Goal: Information Seeking & Learning: Learn about a topic

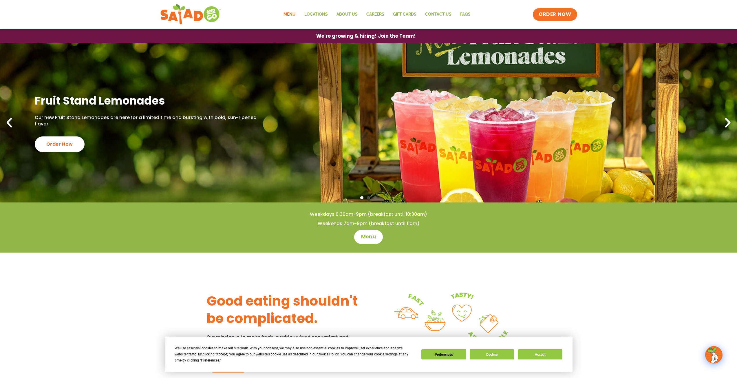
click at [284, 11] on link "Menu" at bounding box center [289, 14] width 21 height 13
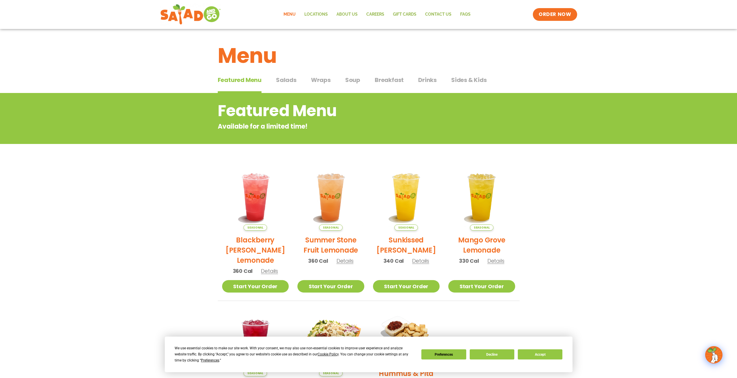
click at [382, 79] on span "Breakfast" at bounding box center [389, 80] width 29 height 9
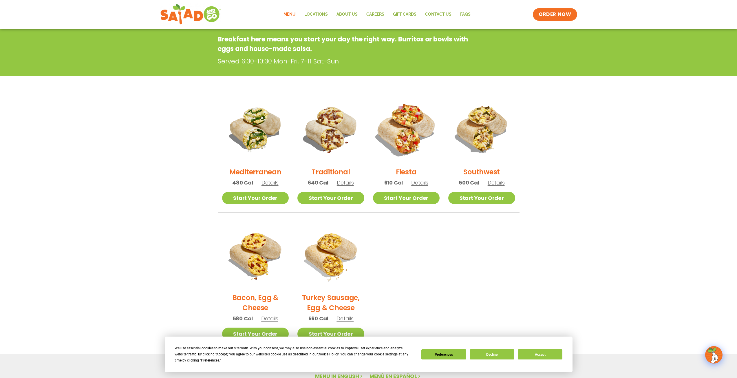
scroll to position [87, 0]
click at [418, 181] on span "Details" at bounding box center [419, 182] width 17 height 7
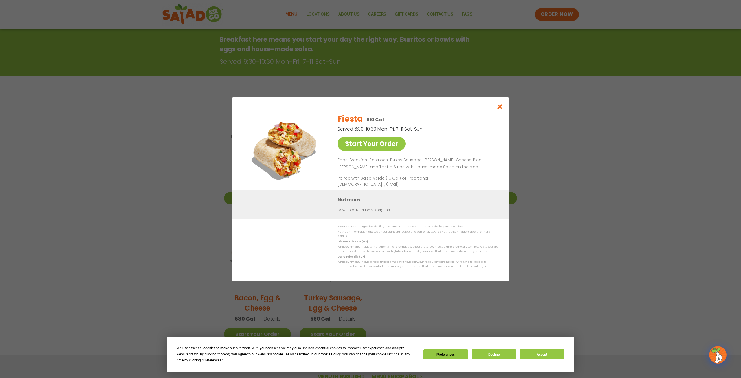
click at [370, 212] on link "Download Nutrition & Allergens" at bounding box center [364, 210] width 52 height 6
click at [88, 140] on div "Start Your Order Fiesta 610 Cal Served 6:30-10:30 Mon-Fri, 7-11 Sat-Sun Start Y…" at bounding box center [370, 189] width 741 height 378
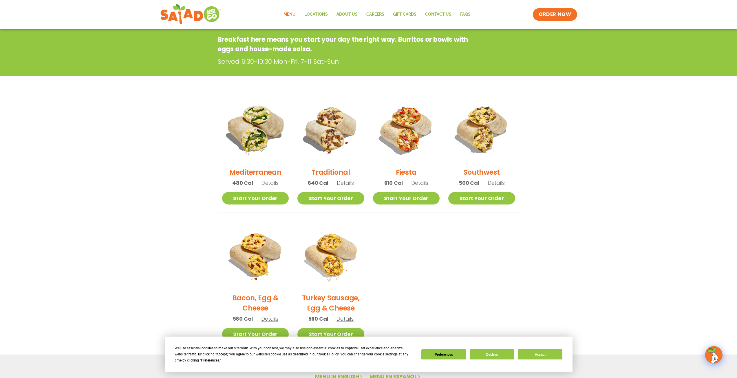
click at [246, 122] on img at bounding box center [255, 129] width 78 height 78
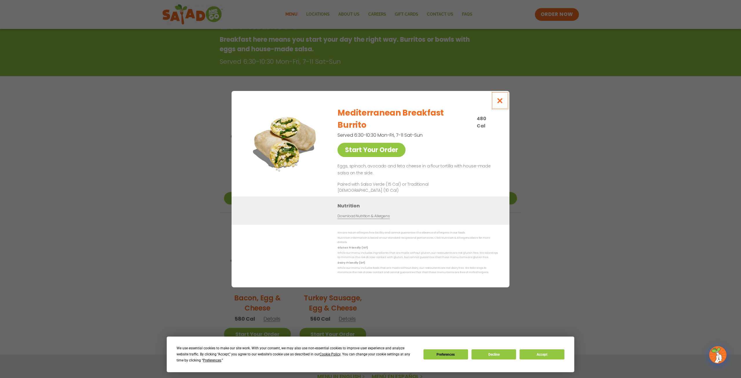
click at [502, 104] on icon "Close modal" at bounding box center [500, 101] width 7 height 6
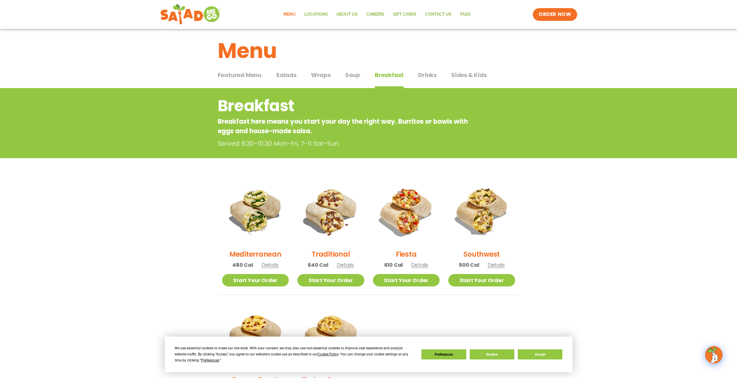
scroll to position [0, 0]
